Goal: Complete application form: Complete application form

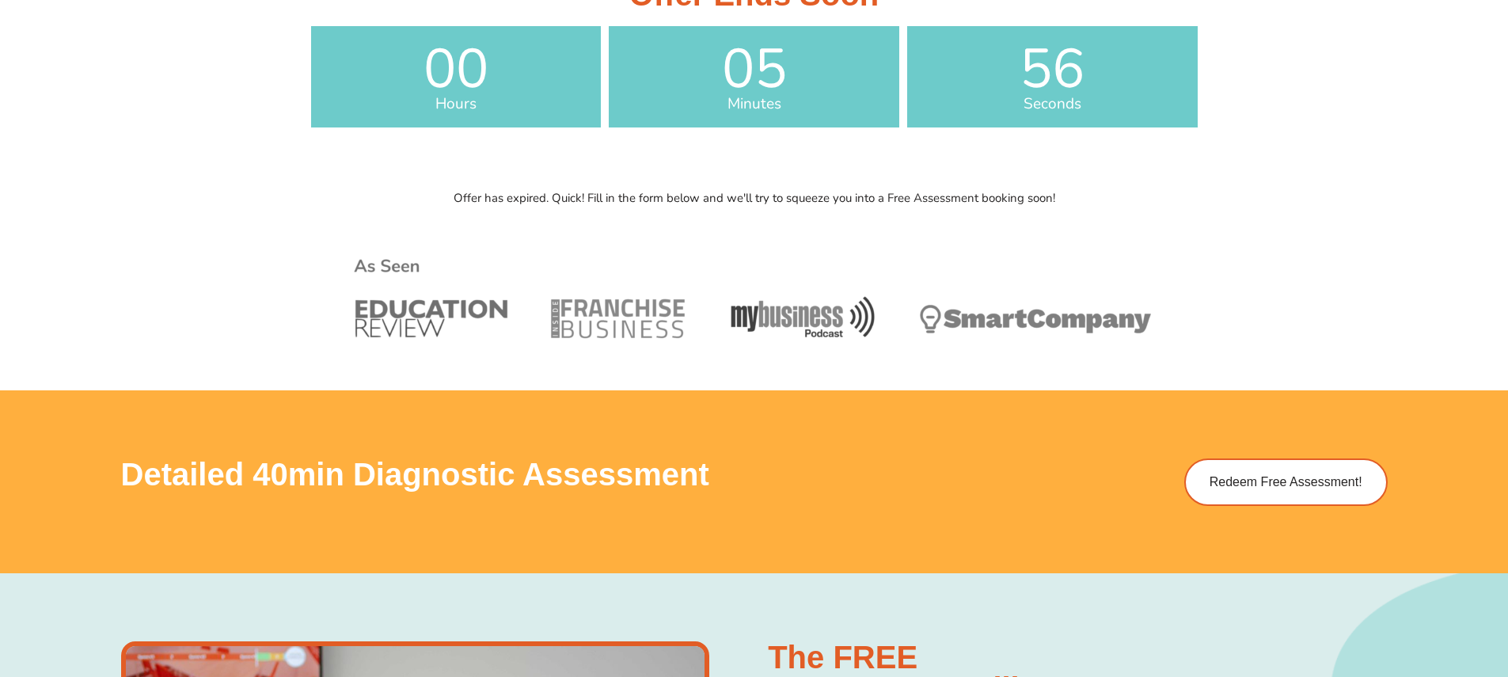
scroll to position [647, 0]
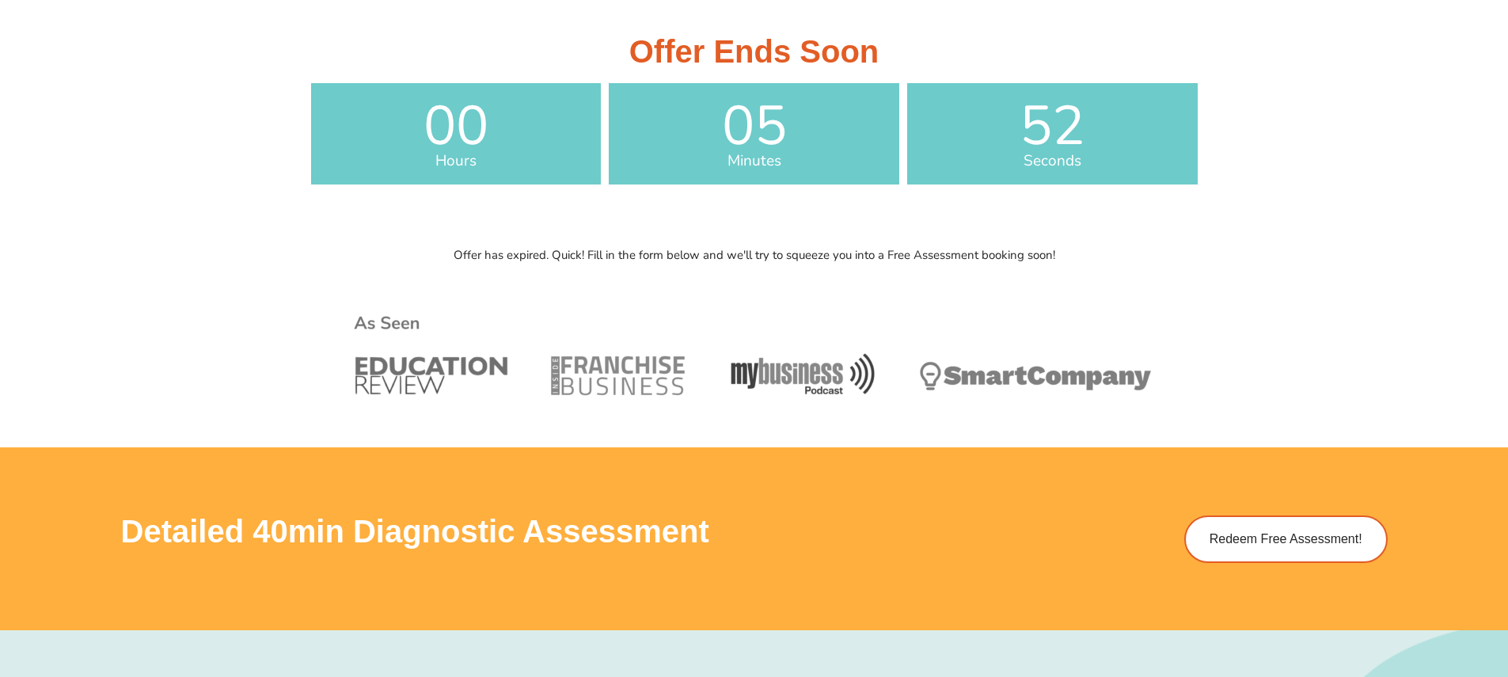
click at [997, 127] on span "52" at bounding box center [1052, 126] width 290 height 55
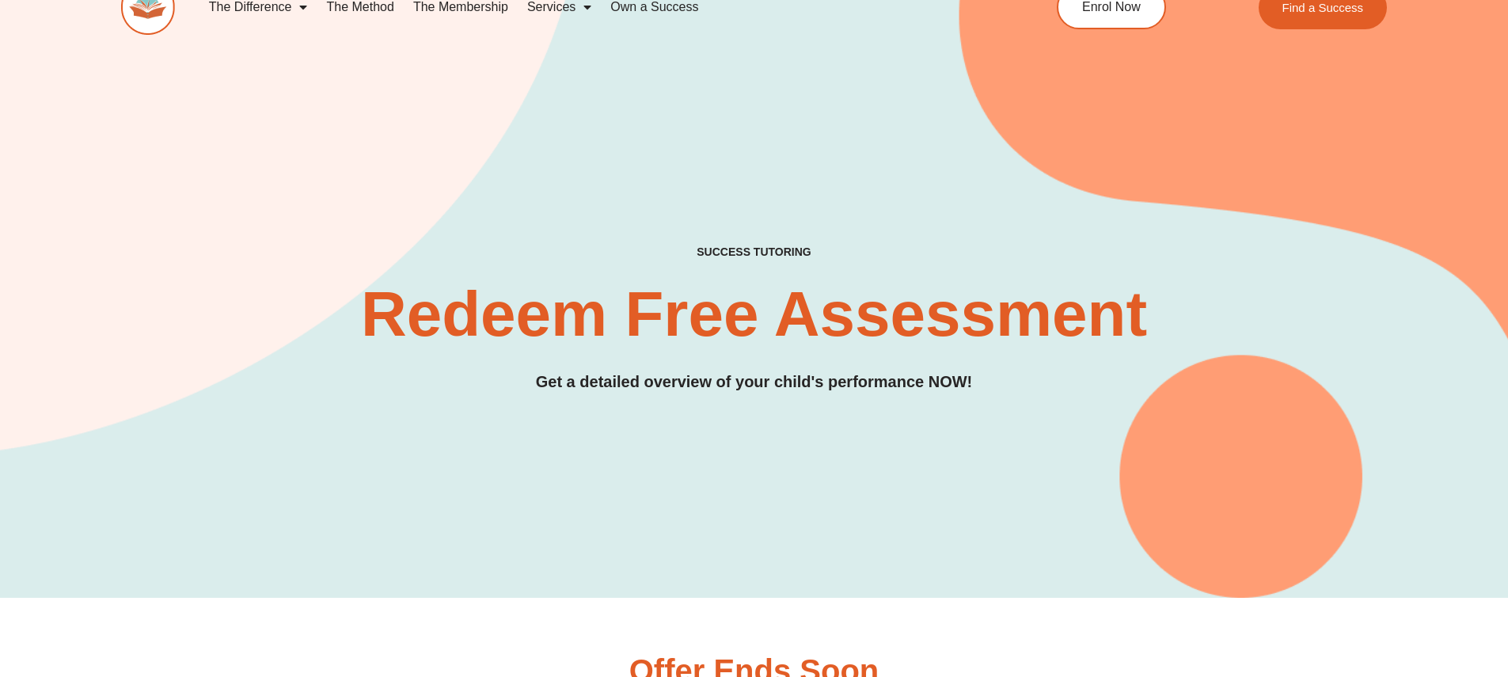
scroll to position [0, 0]
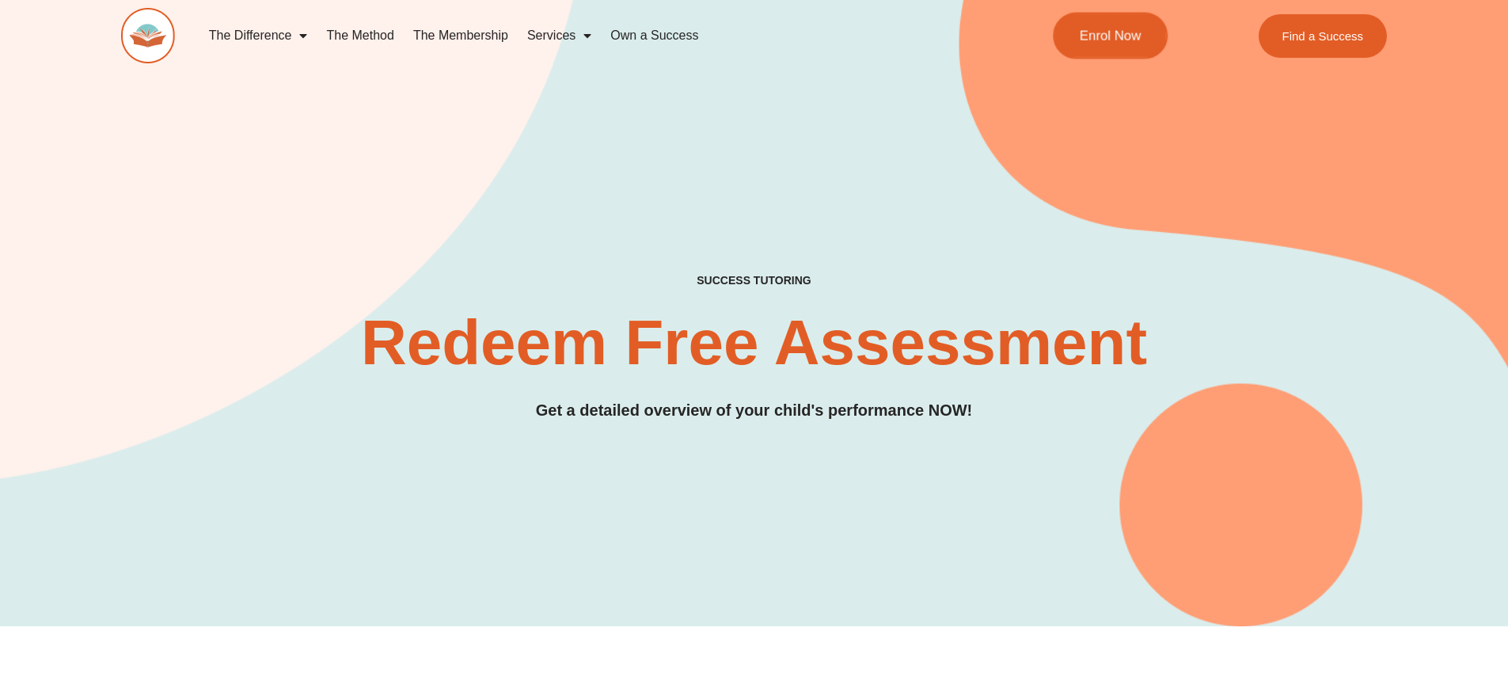
click at [1133, 22] on link "Enrol Now" at bounding box center [1110, 36] width 115 height 47
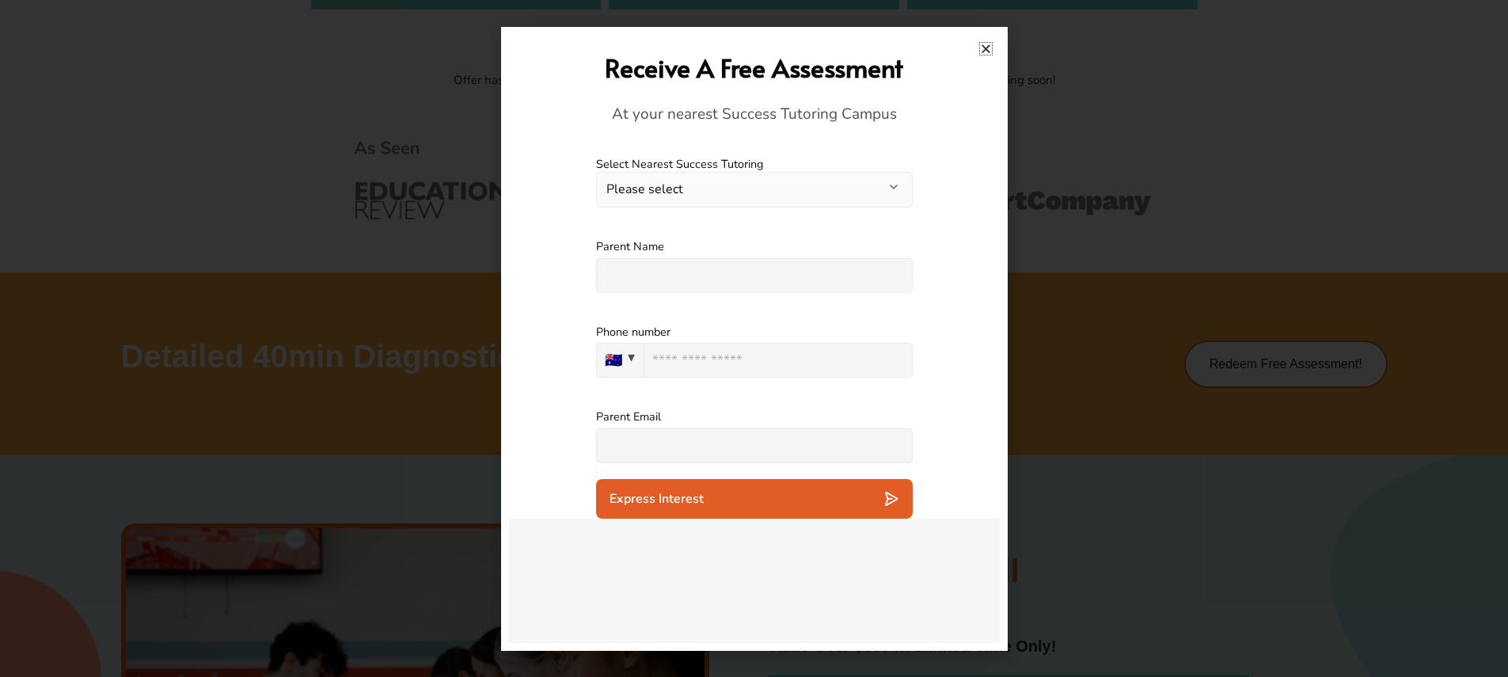
scroll to position [1183, 0]
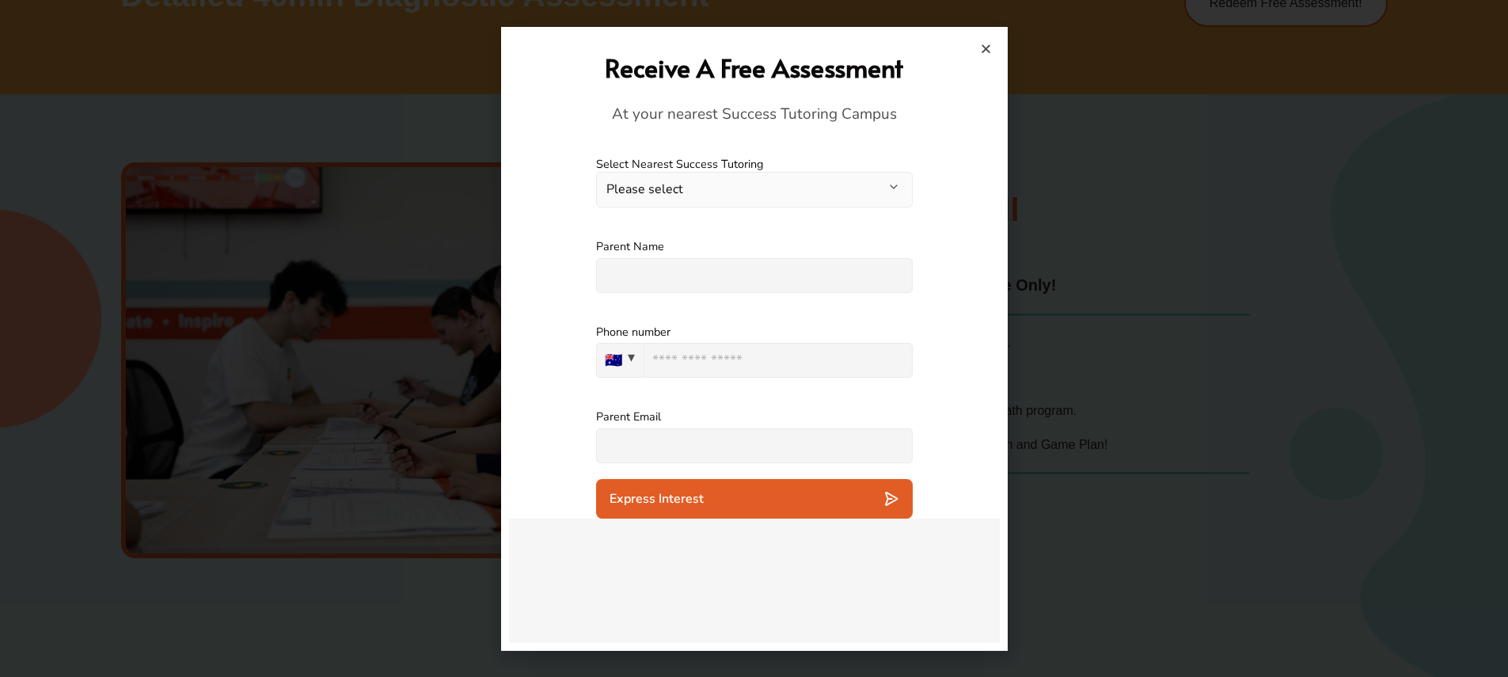
drag, startPoint x: 755, startPoint y: 609, endPoint x: 715, endPoint y: 595, distance: 42.8
click at [753, 507] on div "Express Interest" at bounding box center [754, 499] width 290 height 16
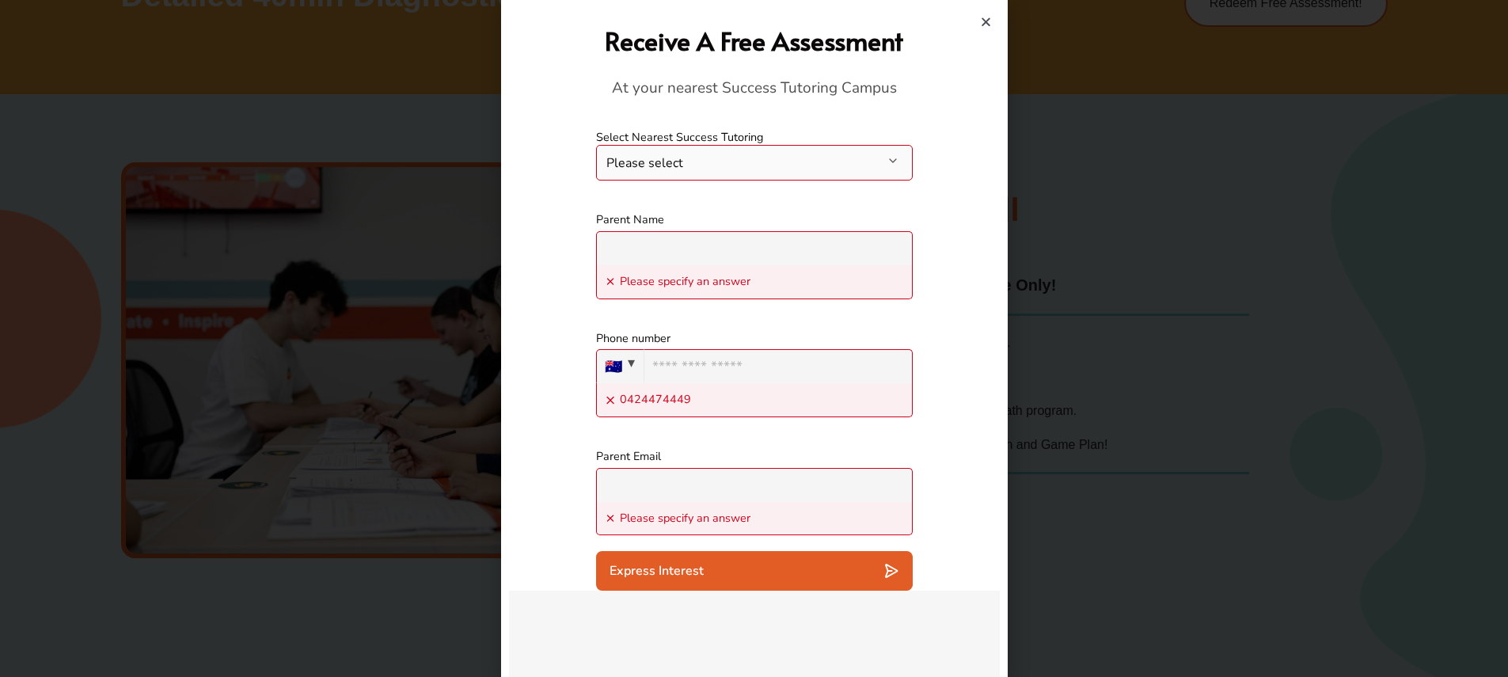
click at [821, 265] on input "text" at bounding box center [754, 248] width 317 height 34
click at [986, 31] on div "Receive A Free Assessment At your nearest Success Tutoring Campus" at bounding box center [754, 61] width 491 height 106
click at [980, 28] on div "Receive A Free Assessment At your nearest Success Tutoring Campus" at bounding box center [754, 61] width 491 height 106
drag, startPoint x: 991, startPoint y: 12, endPoint x: 981, endPoint y: 26, distance: 17.1
click at [991, 13] on div at bounding box center [754, 374] width 507 height 749
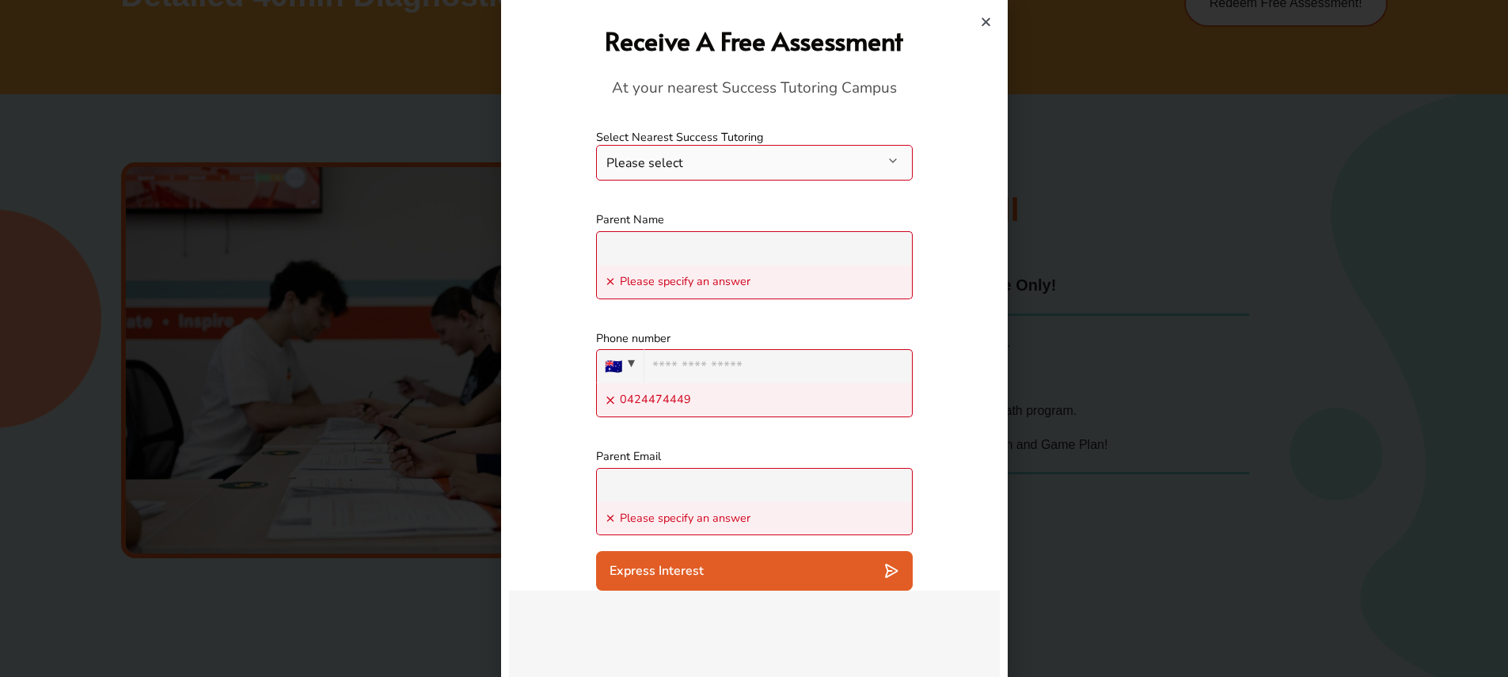
click at [981, 26] on icon "Close" at bounding box center [986, 22] width 12 height 12
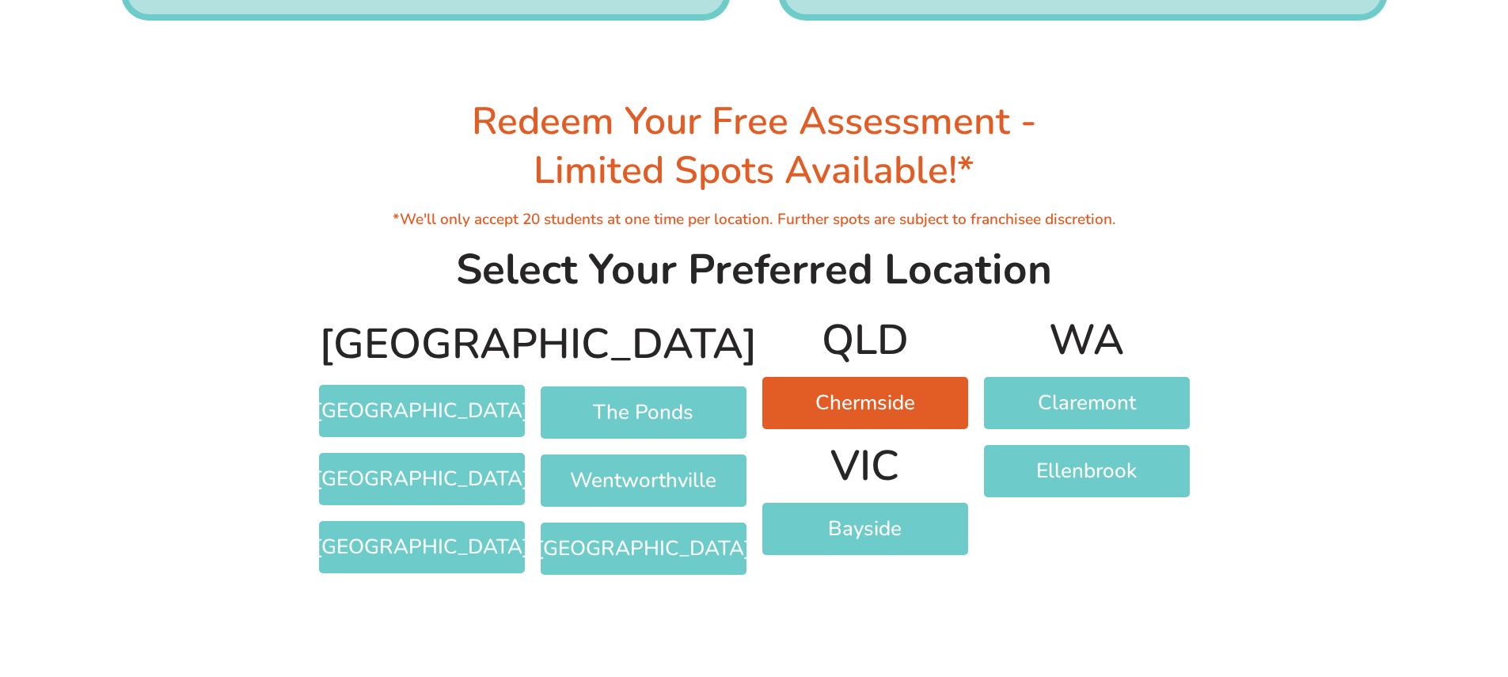
scroll to position [3189, 0]
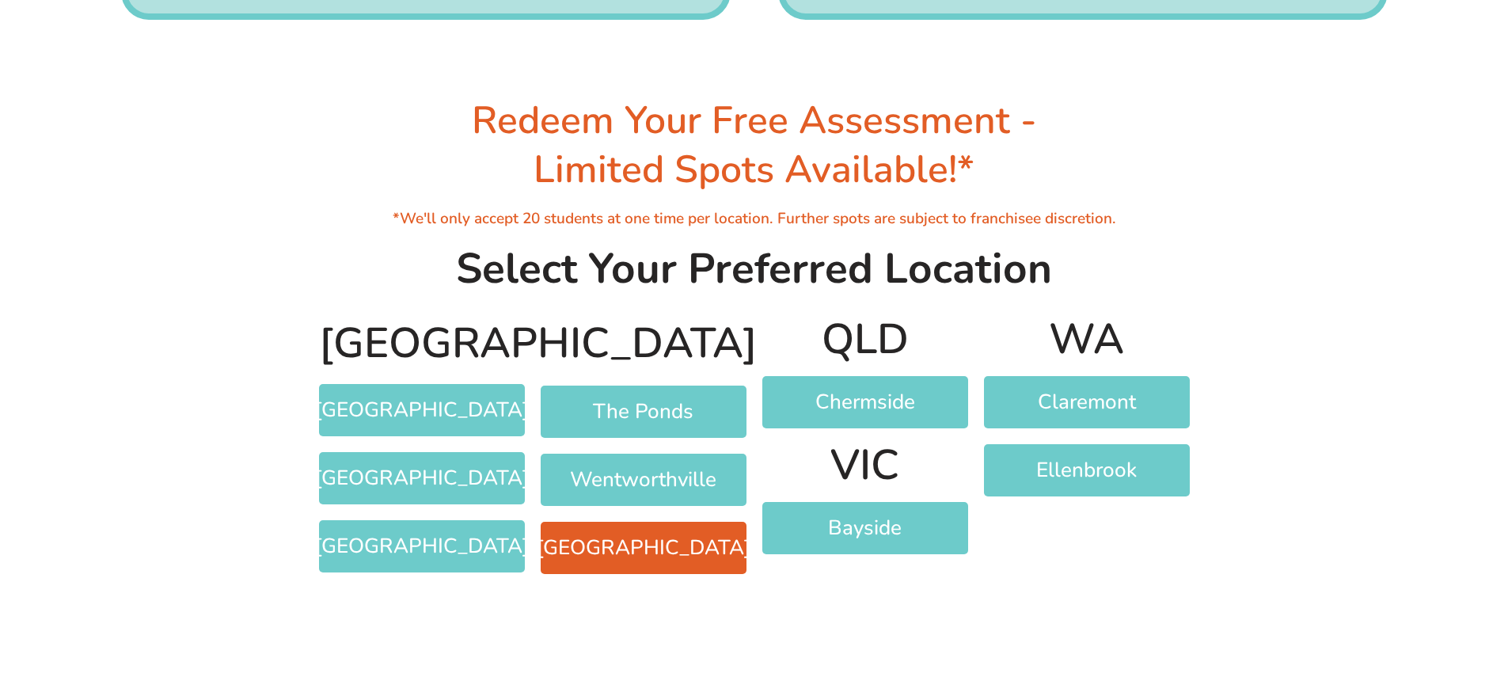
click at [690, 558] on span "[GEOGRAPHIC_DATA]" at bounding box center [643, 547] width 142 height 21
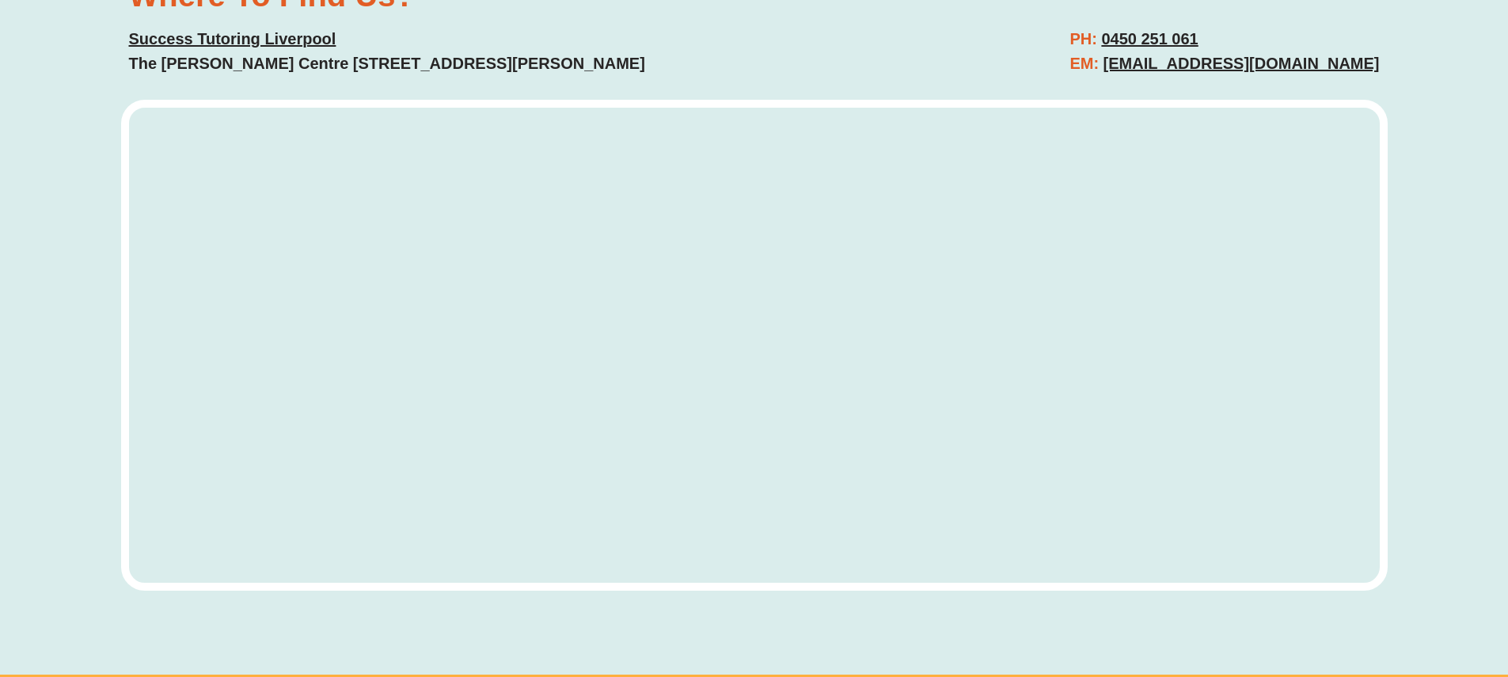
scroll to position [5356, 0]
